Goal: Task Accomplishment & Management: Manage account settings

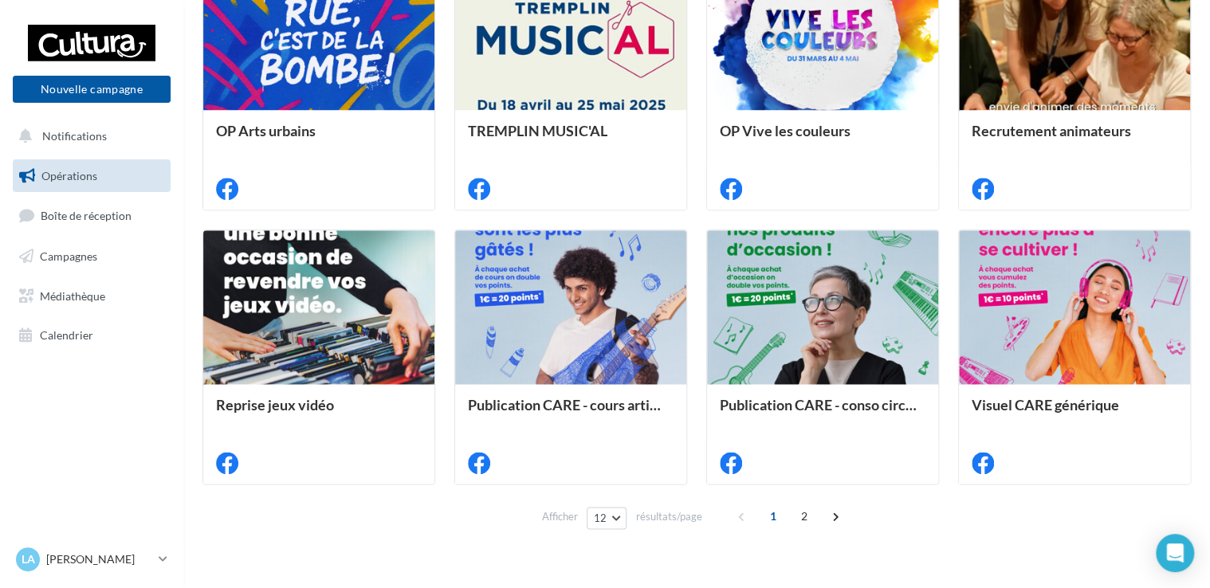
scroll to position [808, 0]
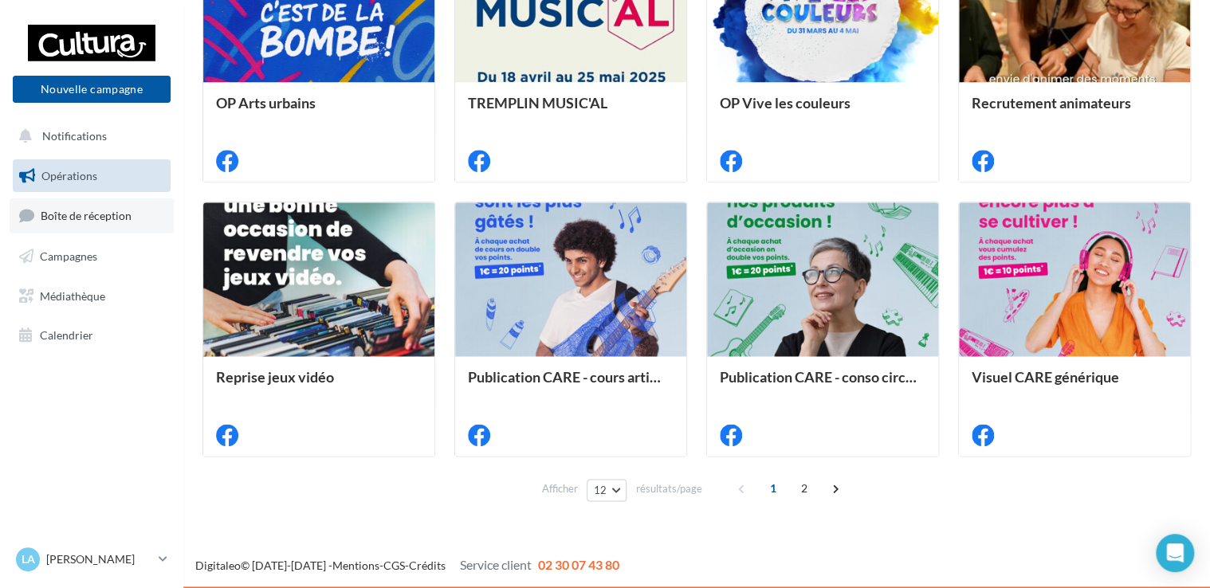
click at [80, 218] on span "Boîte de réception" at bounding box center [86, 216] width 91 height 14
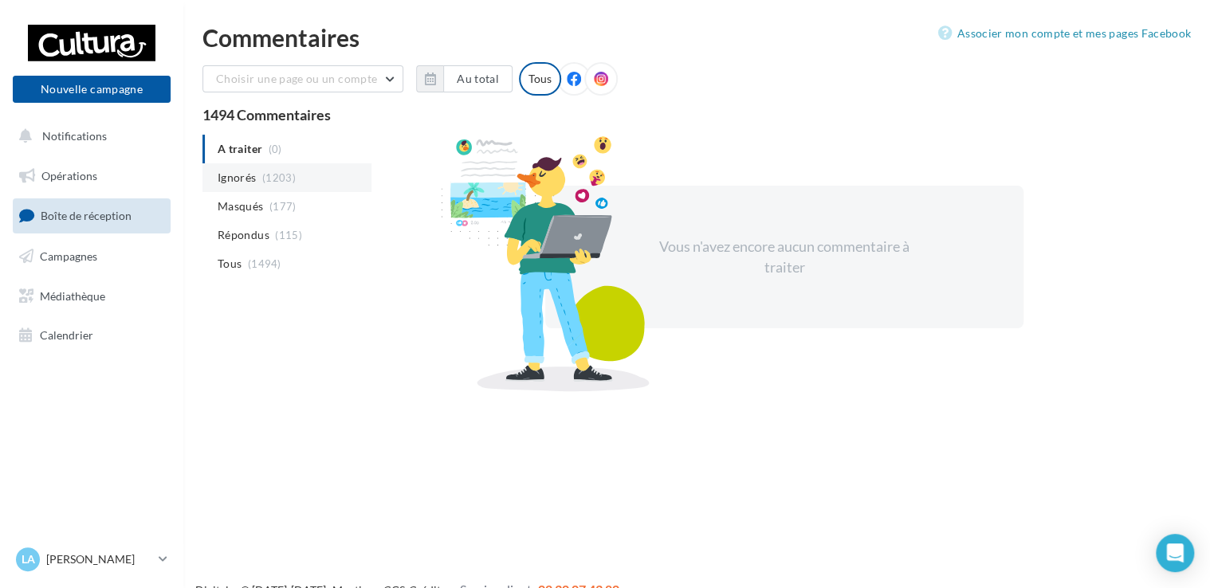
click at [240, 182] on span "Ignorés" at bounding box center [237, 178] width 38 height 16
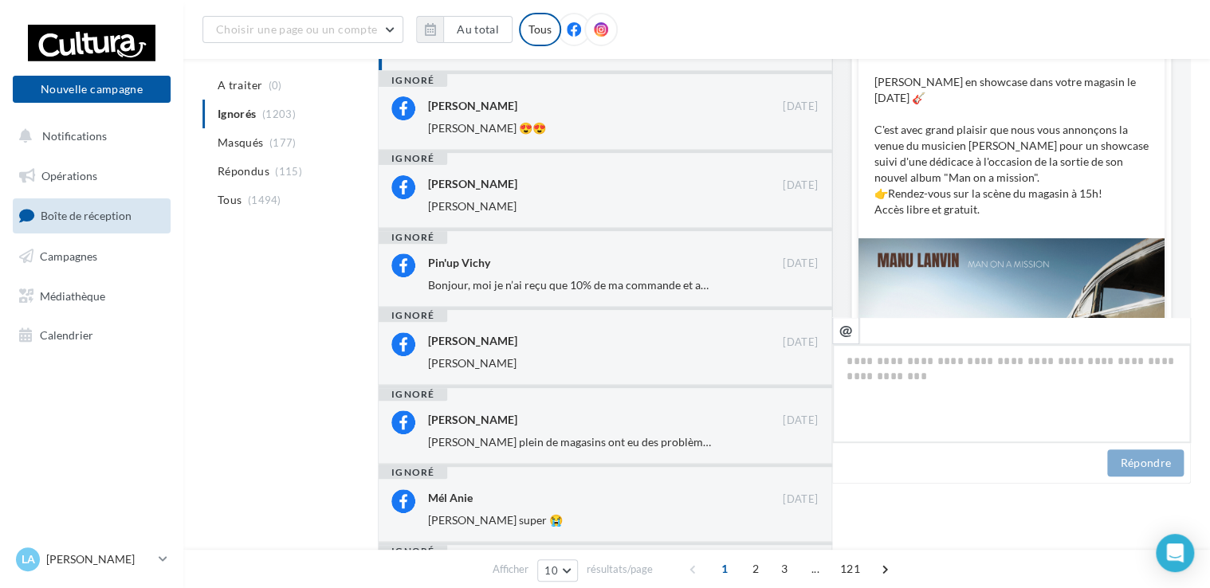
scroll to position [159, 0]
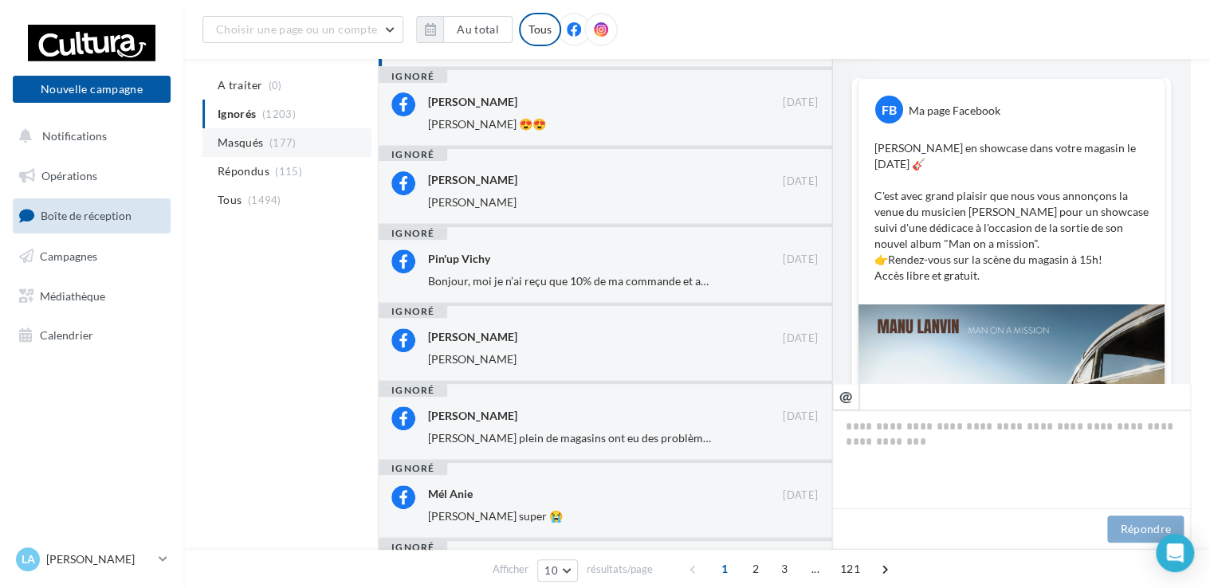
click at [241, 142] on span "Masqués" at bounding box center [240, 143] width 45 height 16
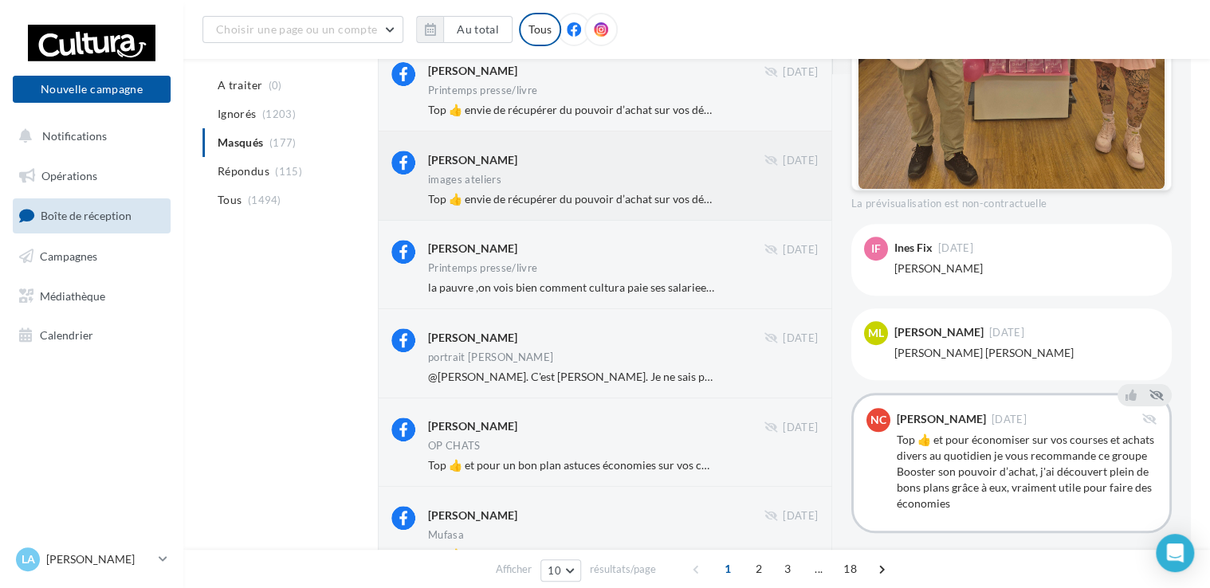
scroll to position [319, 0]
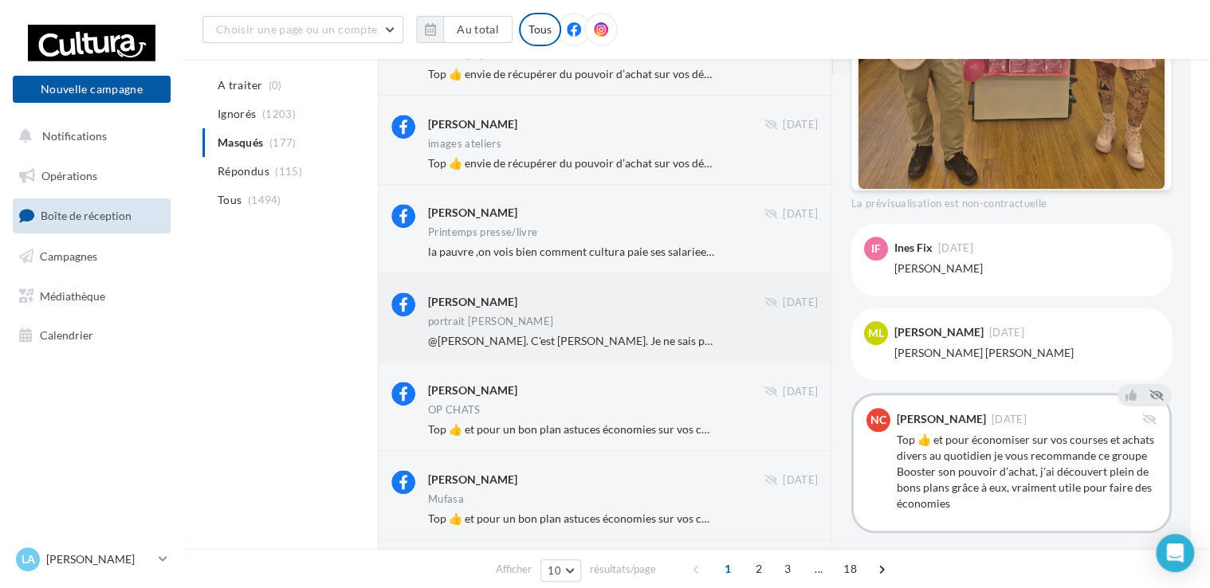
click at [660, 319] on div "portrait diego" at bounding box center [623, 323] width 390 height 14
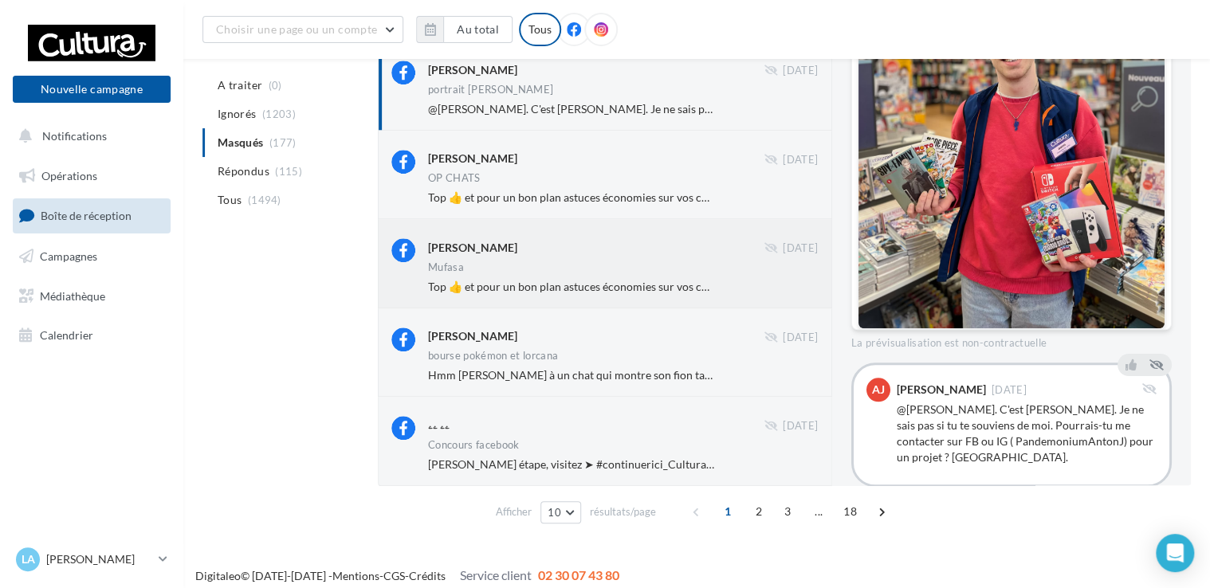
scroll to position [558, 0]
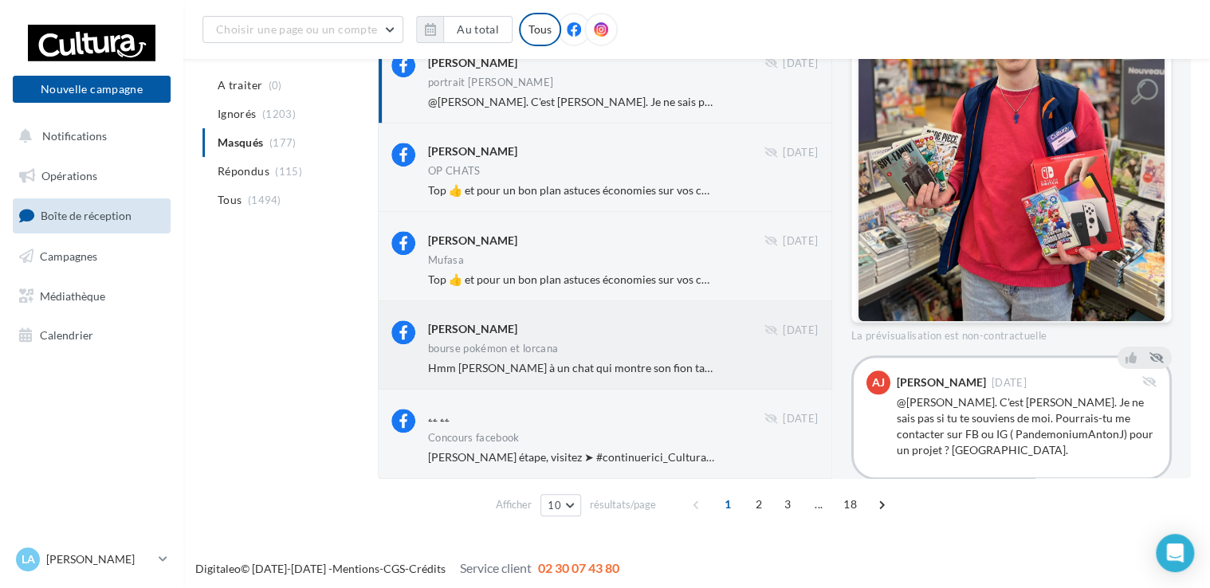
click at [639, 366] on span "Hmm Valérie à un chat qui montre son fion tatoué sur le bras gauche , et le mec…" at bounding box center [862, 368] width 869 height 14
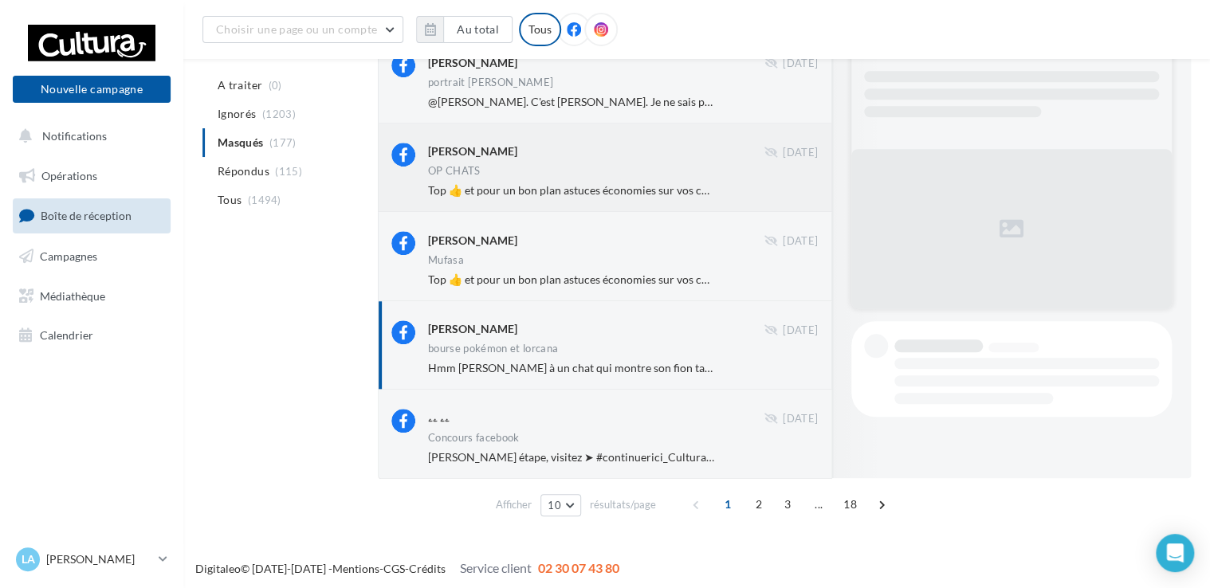
scroll to position [128, 0]
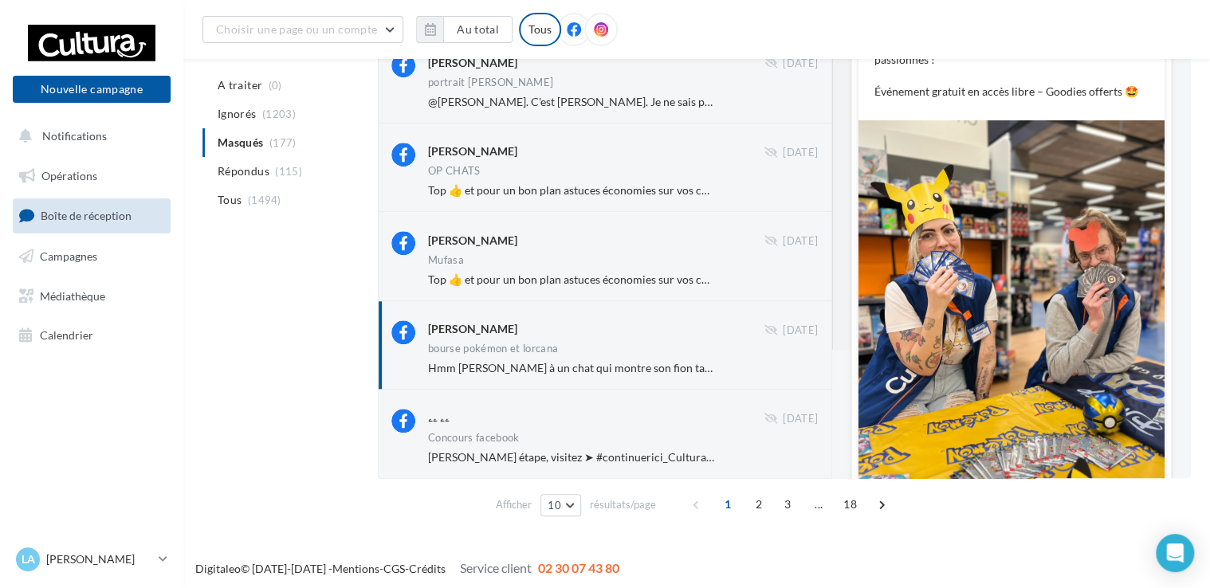
click at [961, 335] on img at bounding box center [1012, 324] width 306 height 408
click at [957, 335] on img at bounding box center [1012, 324] width 306 height 408
click at [684, 370] on span "Hmm Valérie à un chat qui montre son fion tatoué sur le bras gauche , et le mec…" at bounding box center [862, 368] width 869 height 14
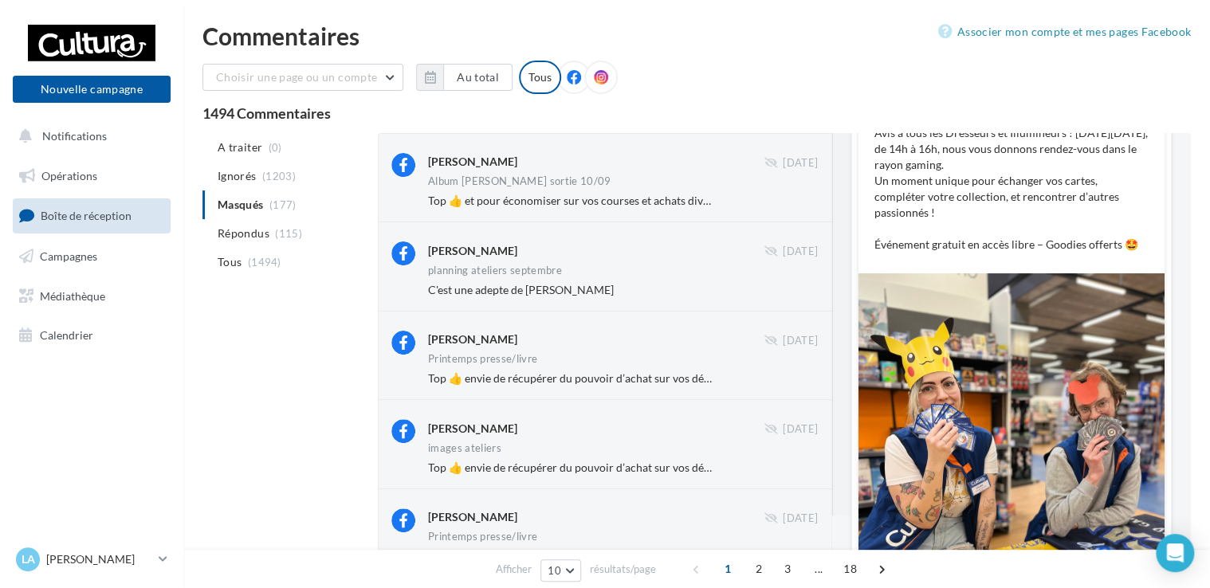
scroll to position [0, 0]
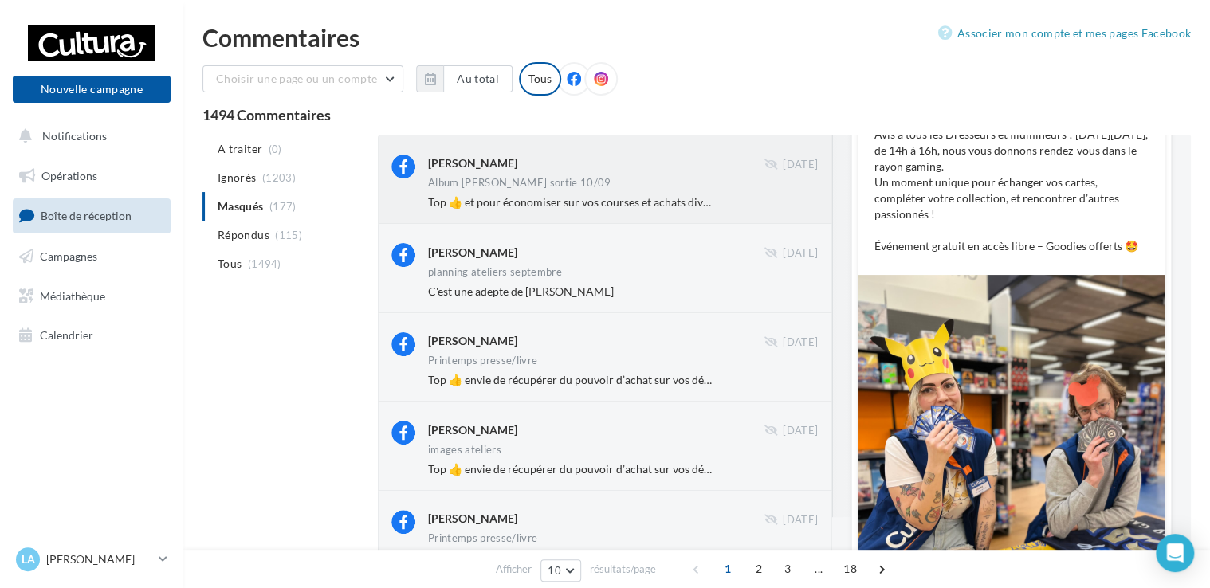
click at [560, 178] on div "Album ed sheeran sortie 10/09" at bounding box center [519, 183] width 183 height 10
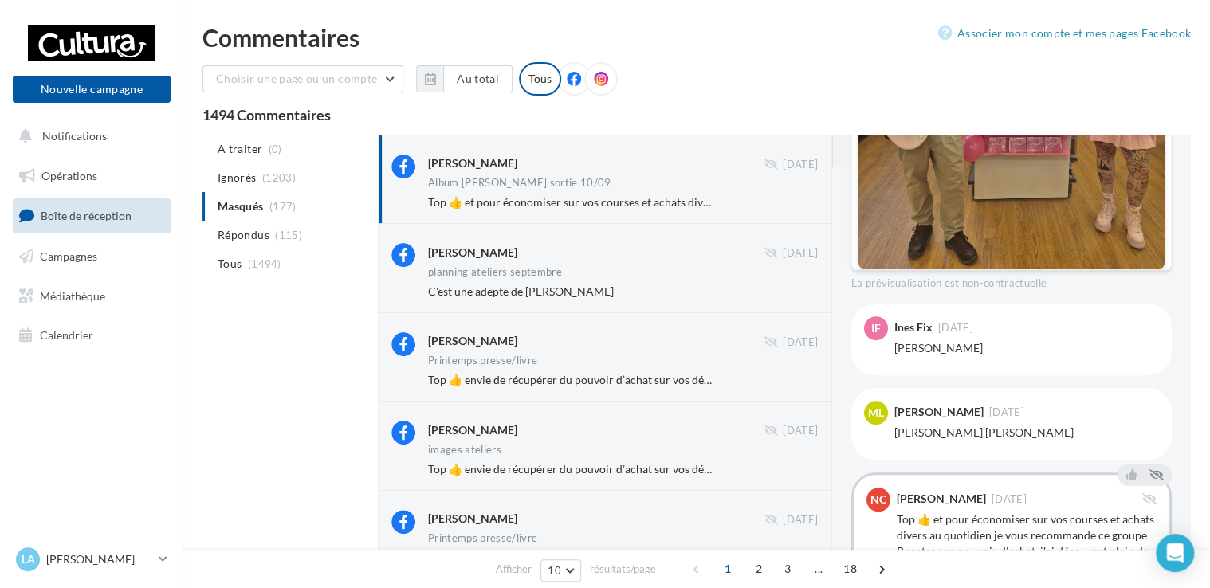
scroll to position [476, 0]
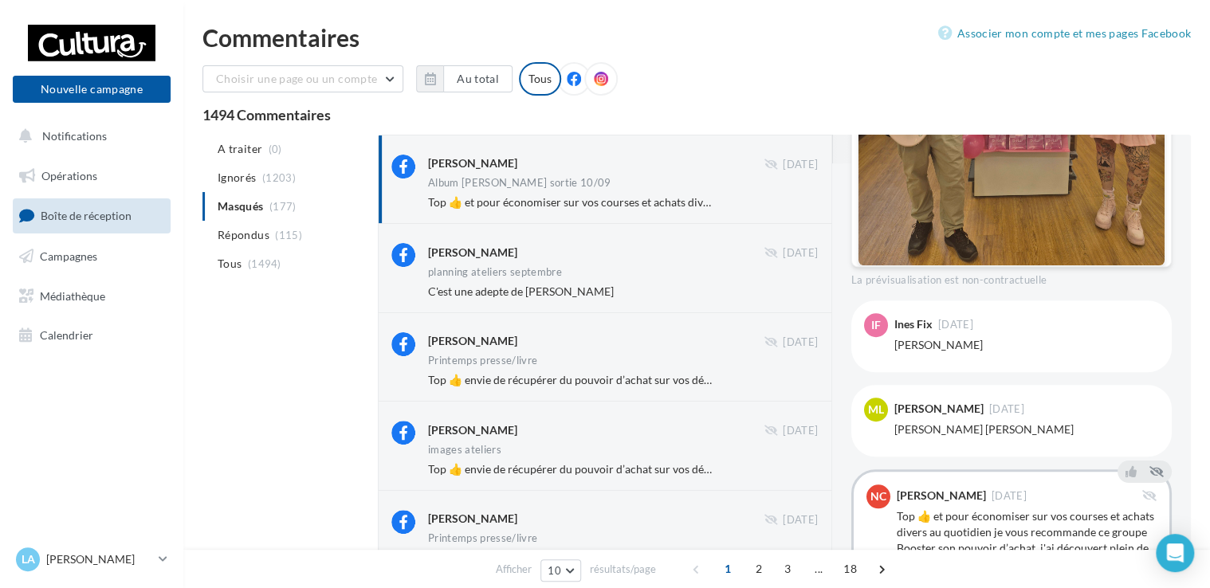
click at [248, 239] on span "Répondus" at bounding box center [244, 235] width 52 height 16
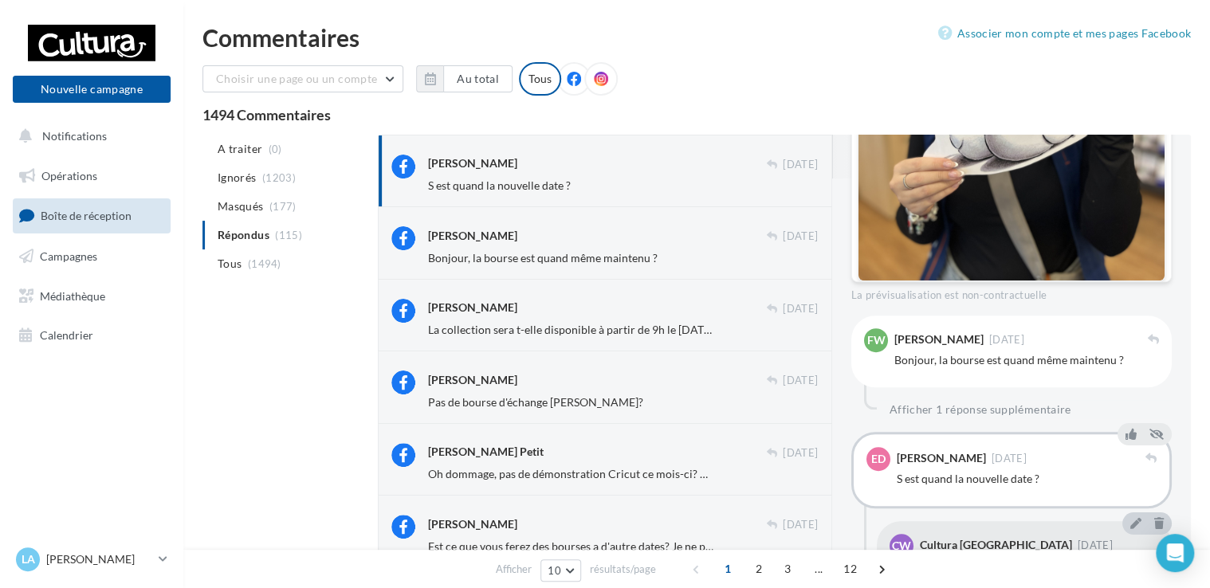
scroll to position [473, 0]
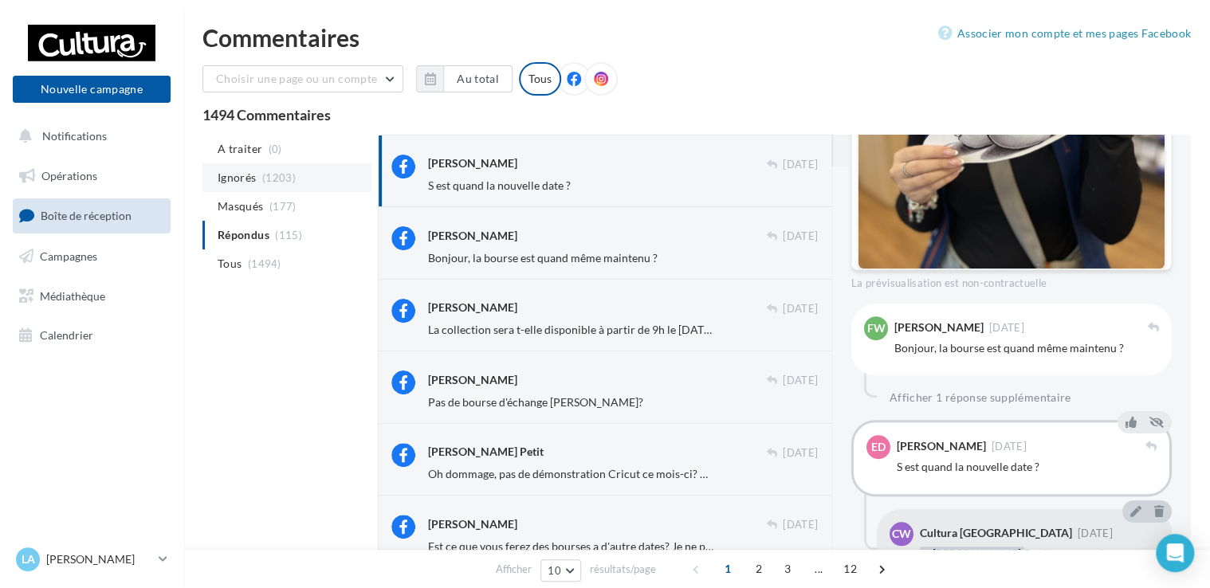
click at [236, 167] on li "Ignorés (1203)" at bounding box center [286, 177] width 169 height 29
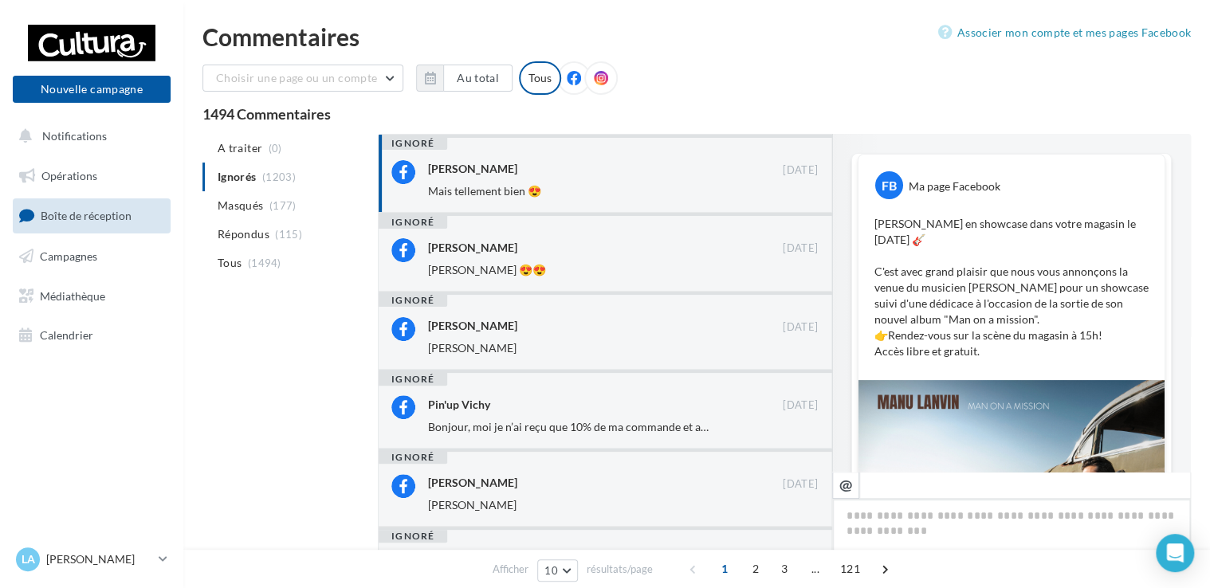
scroll to position [356, 0]
